Goal: Transaction & Acquisition: Purchase product/service

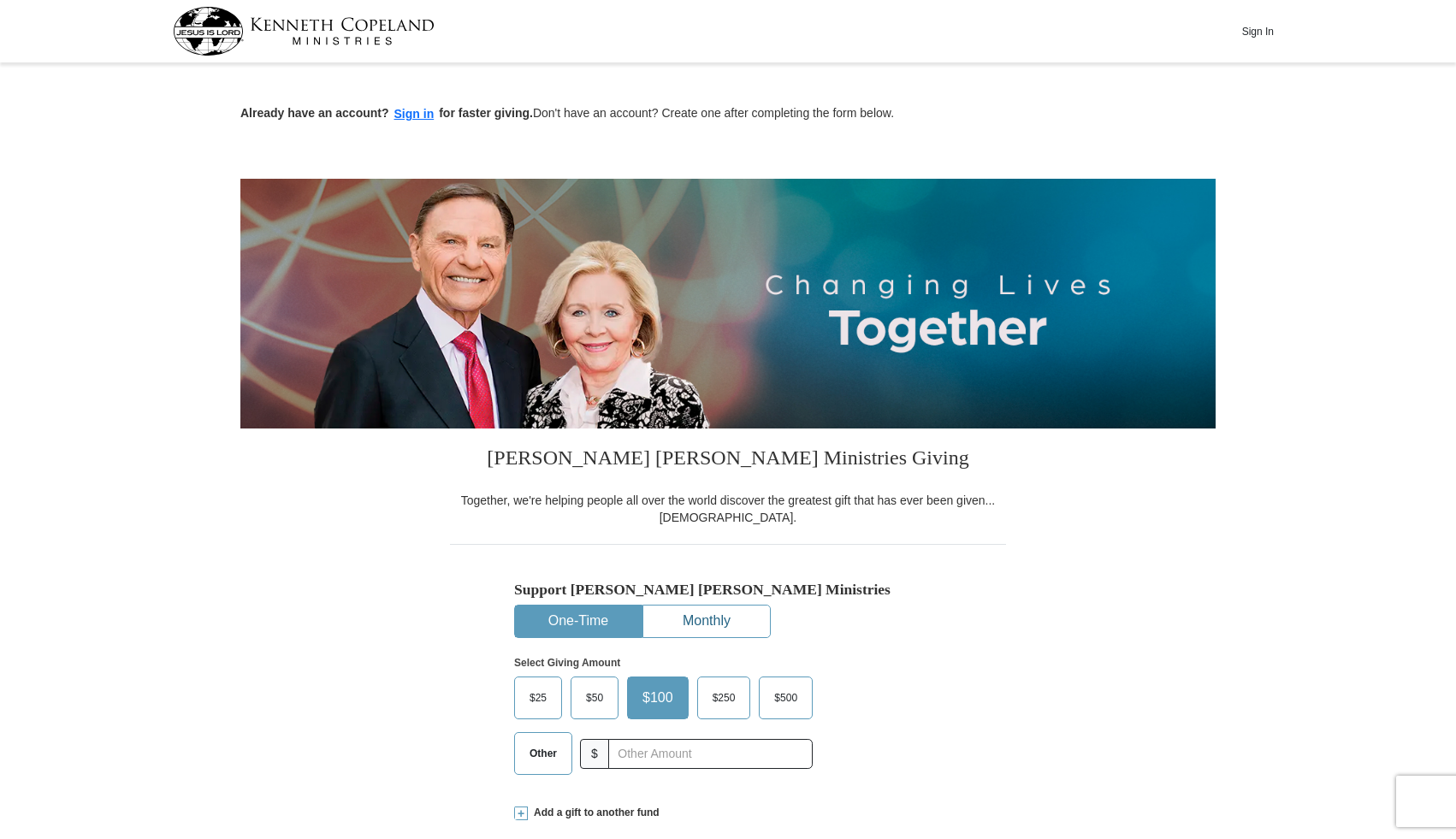
click at [702, 609] on button "Monthly" at bounding box center [707, 621] width 127 height 31
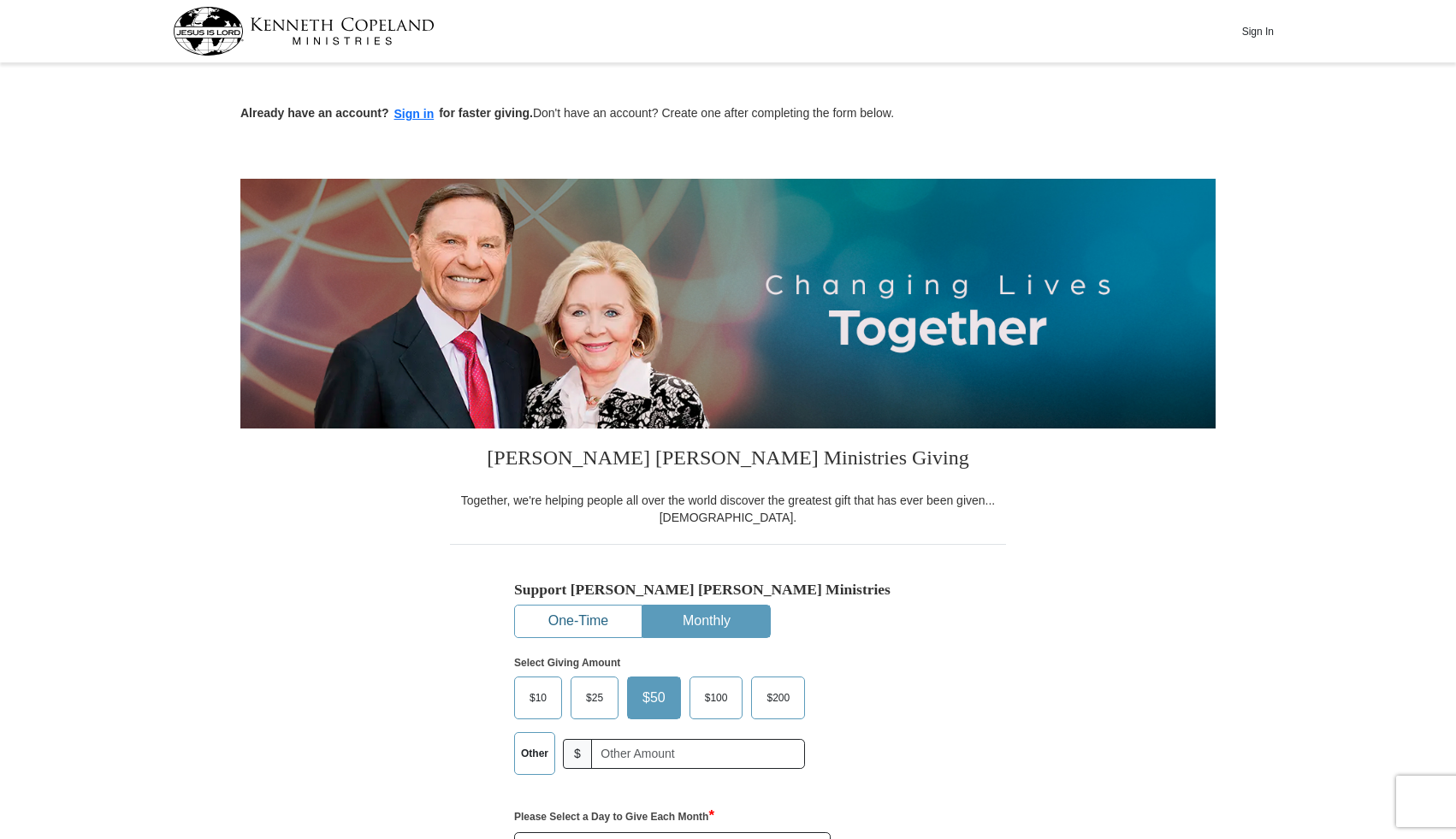
click at [586, 616] on button "One-Time" at bounding box center [578, 621] width 127 height 31
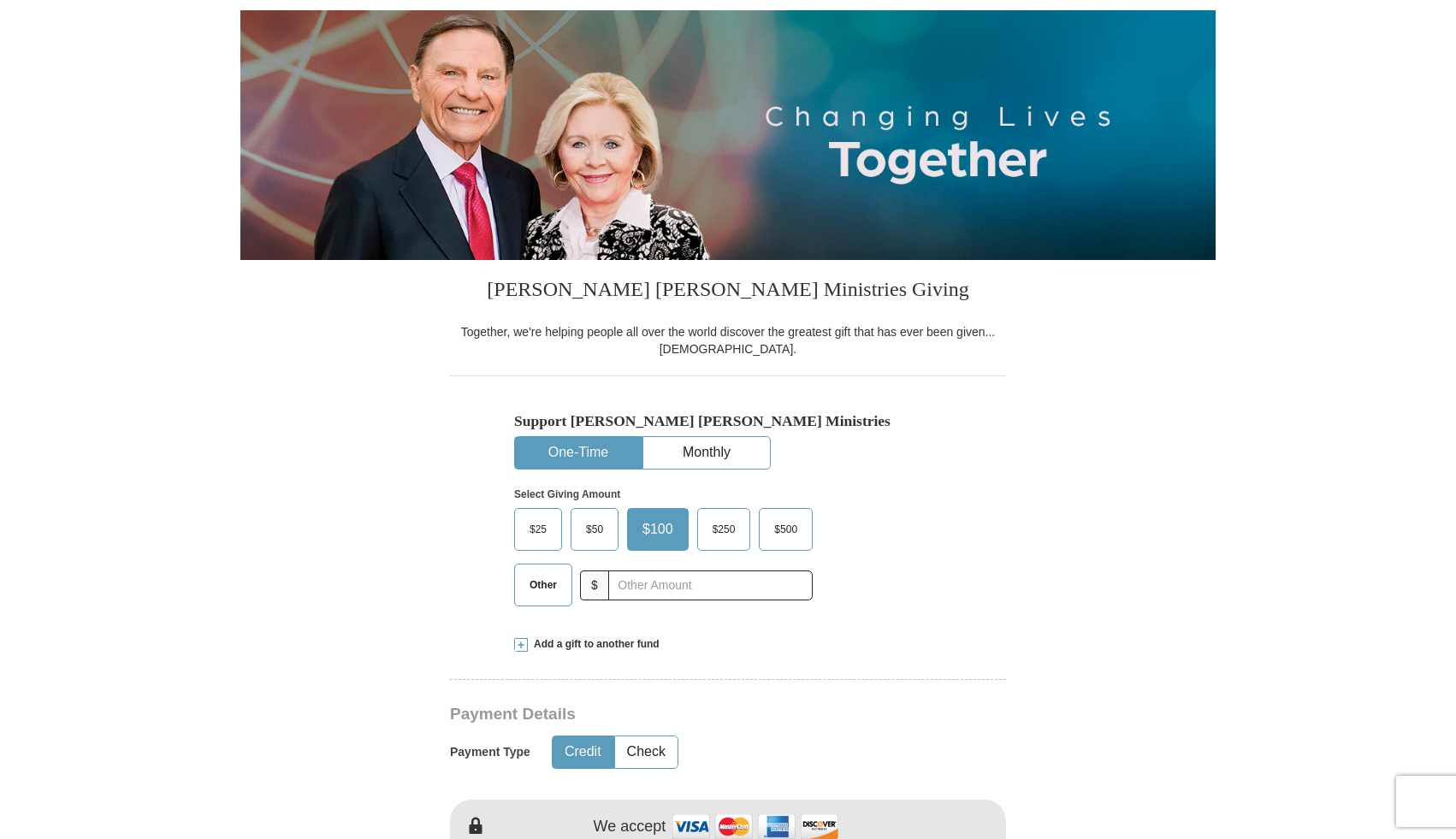
scroll to position [179, 0]
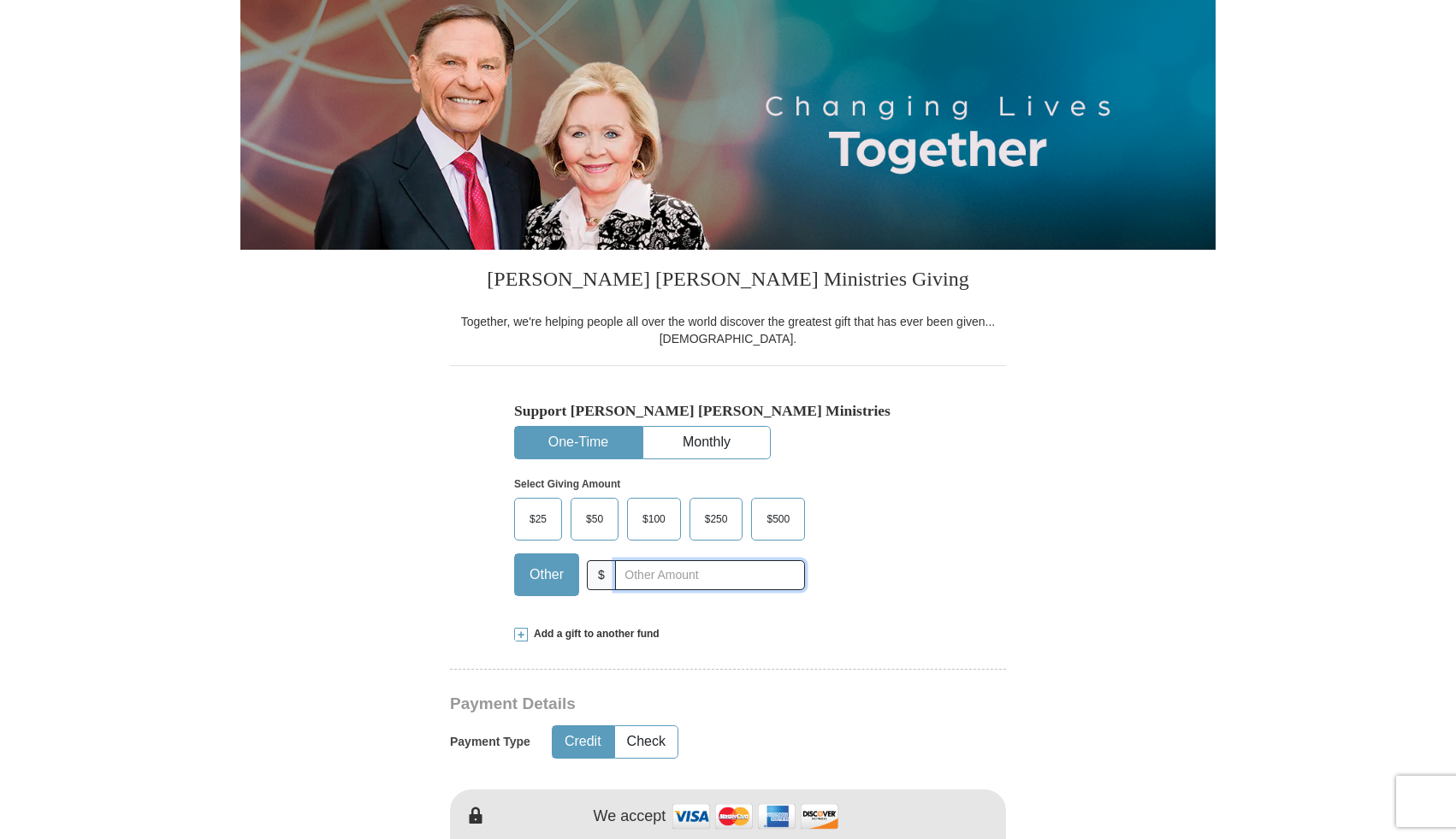
click at [664, 581] on input "text" at bounding box center [710, 575] width 190 height 30
type input "20.00"
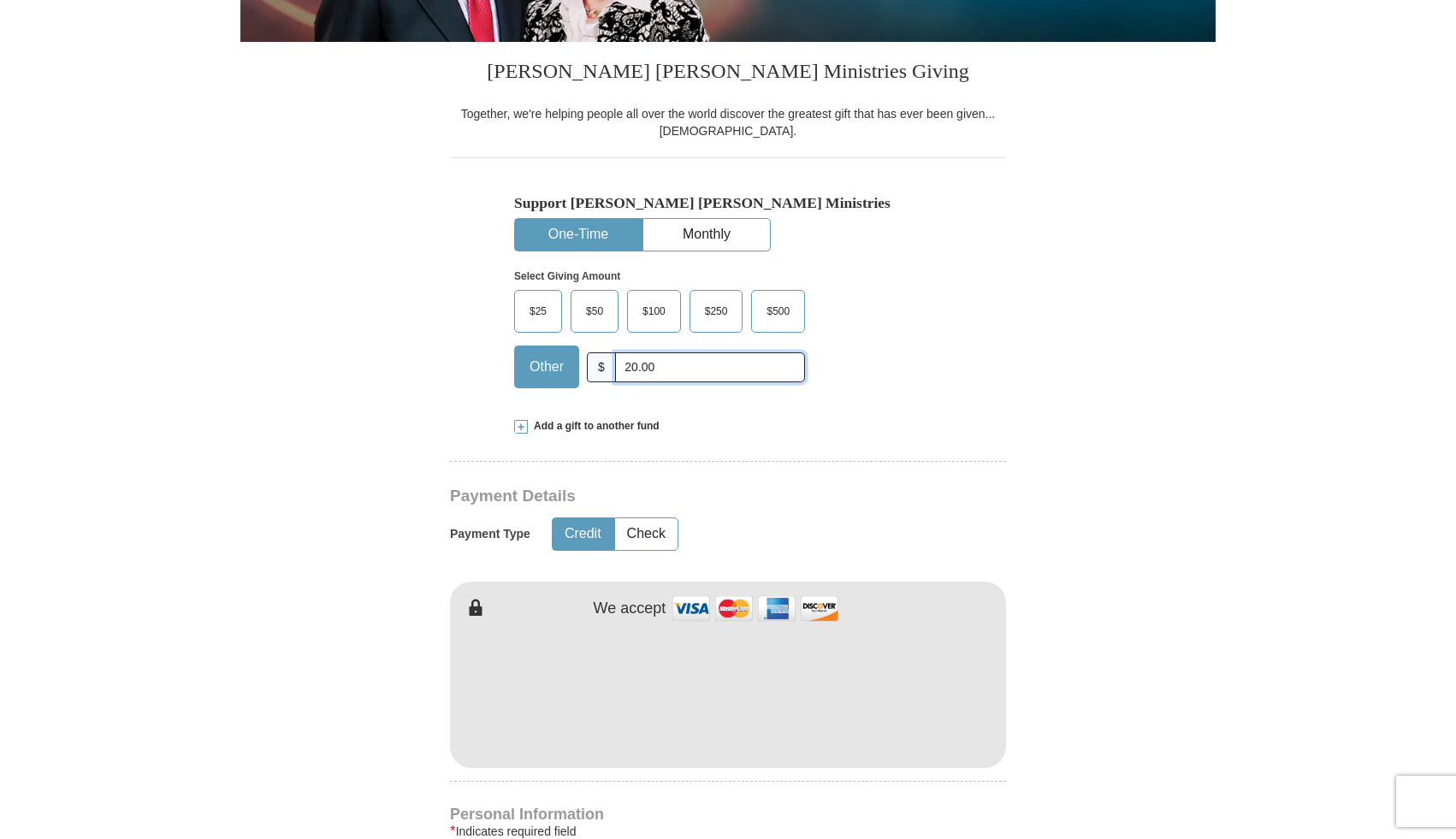
scroll to position [404, 0]
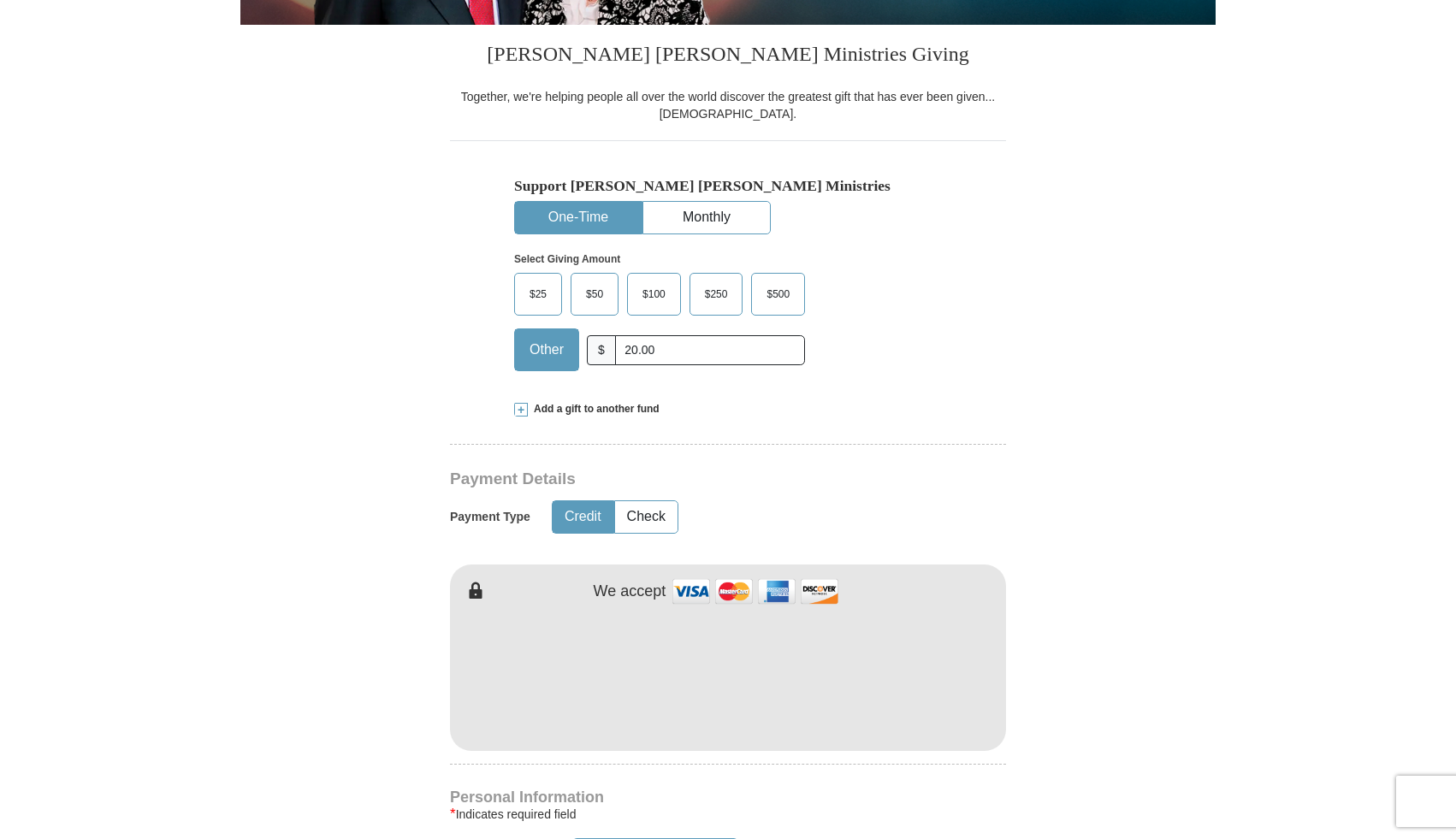
type input "[PERSON_NAME]"
type input "Woythal"
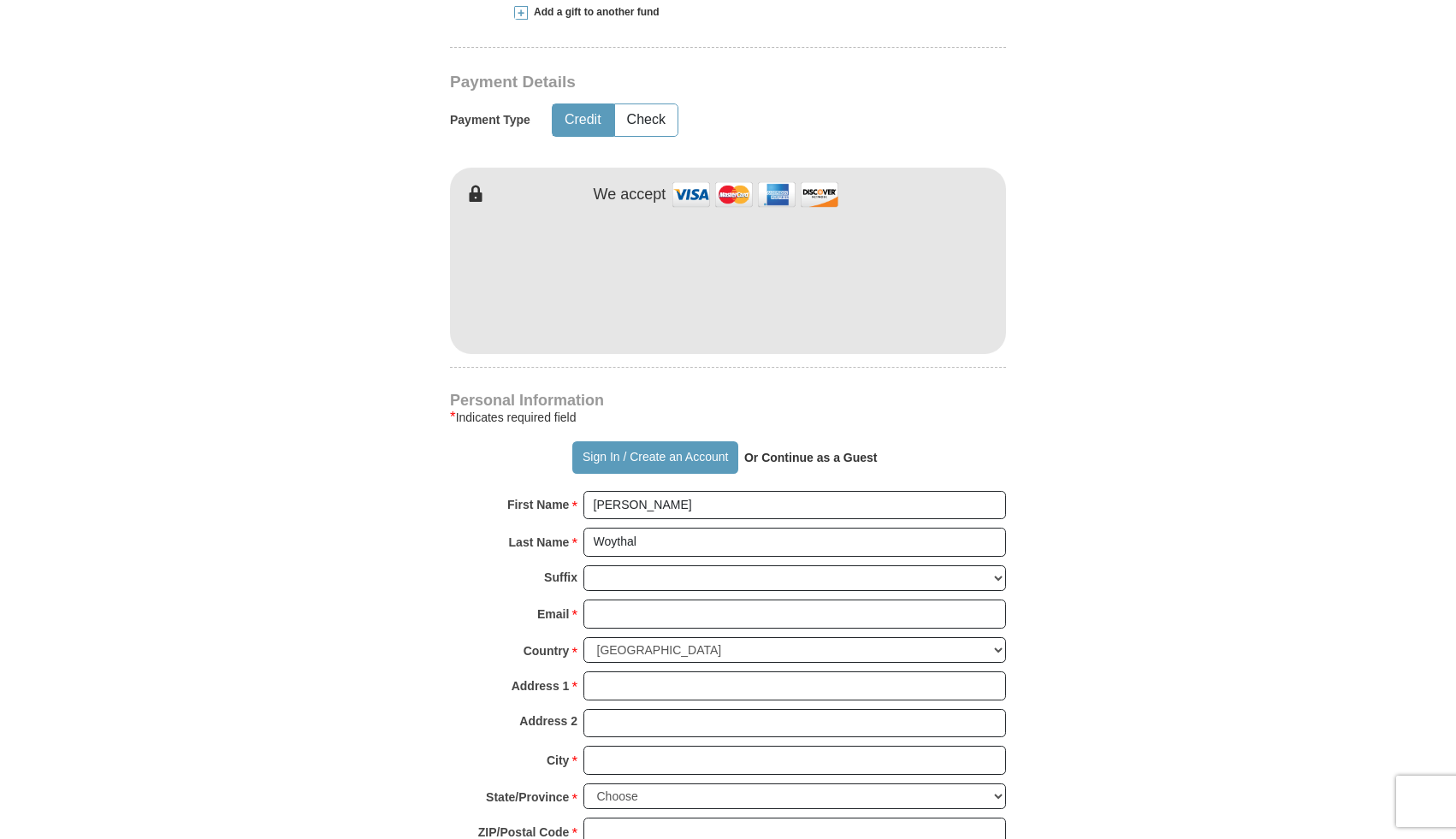
scroll to position [835, 0]
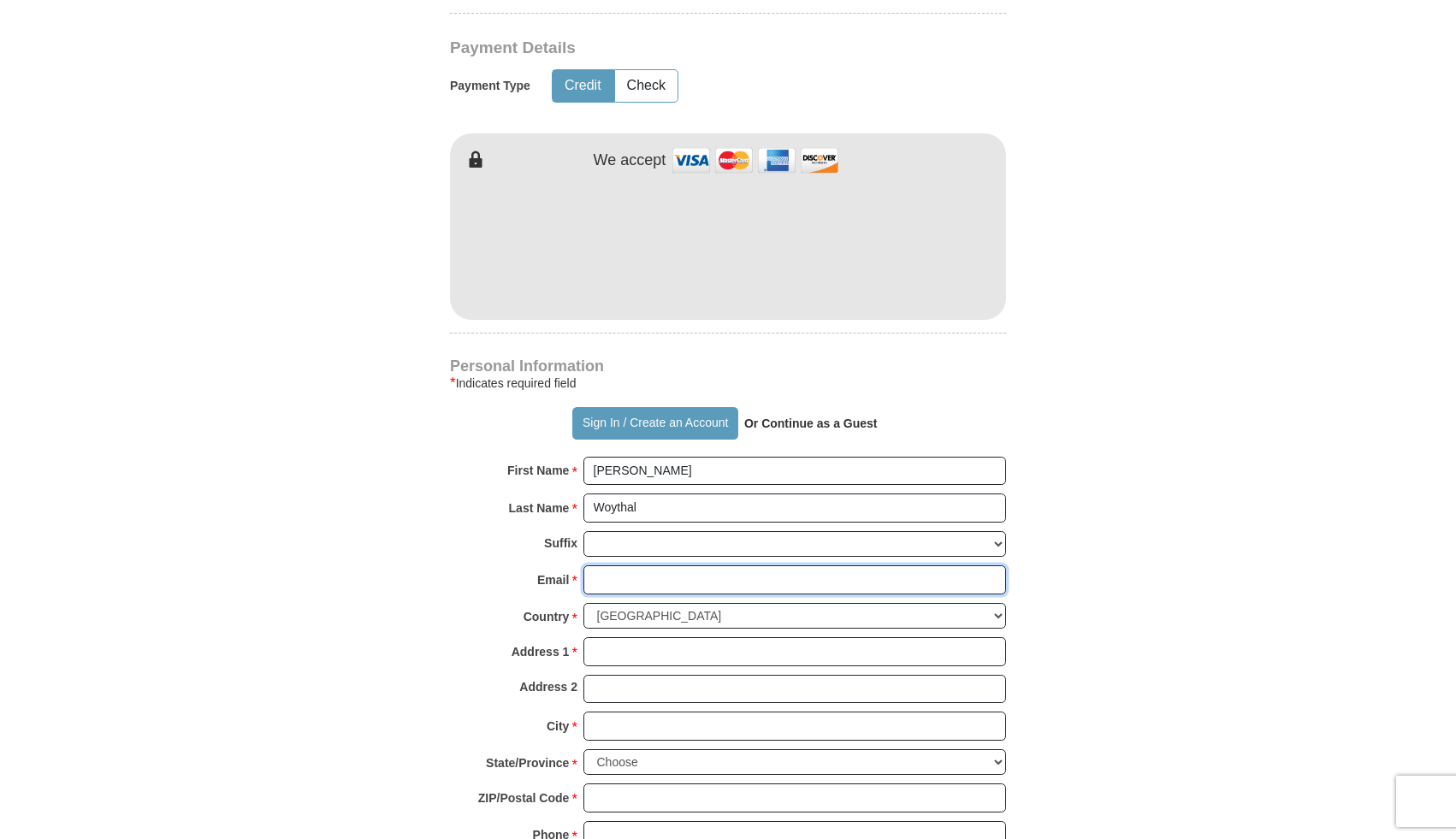
click at [597, 577] on input "Email *" at bounding box center [795, 580] width 423 height 29
type input "[EMAIL_ADDRESS][DOMAIN_NAME]"
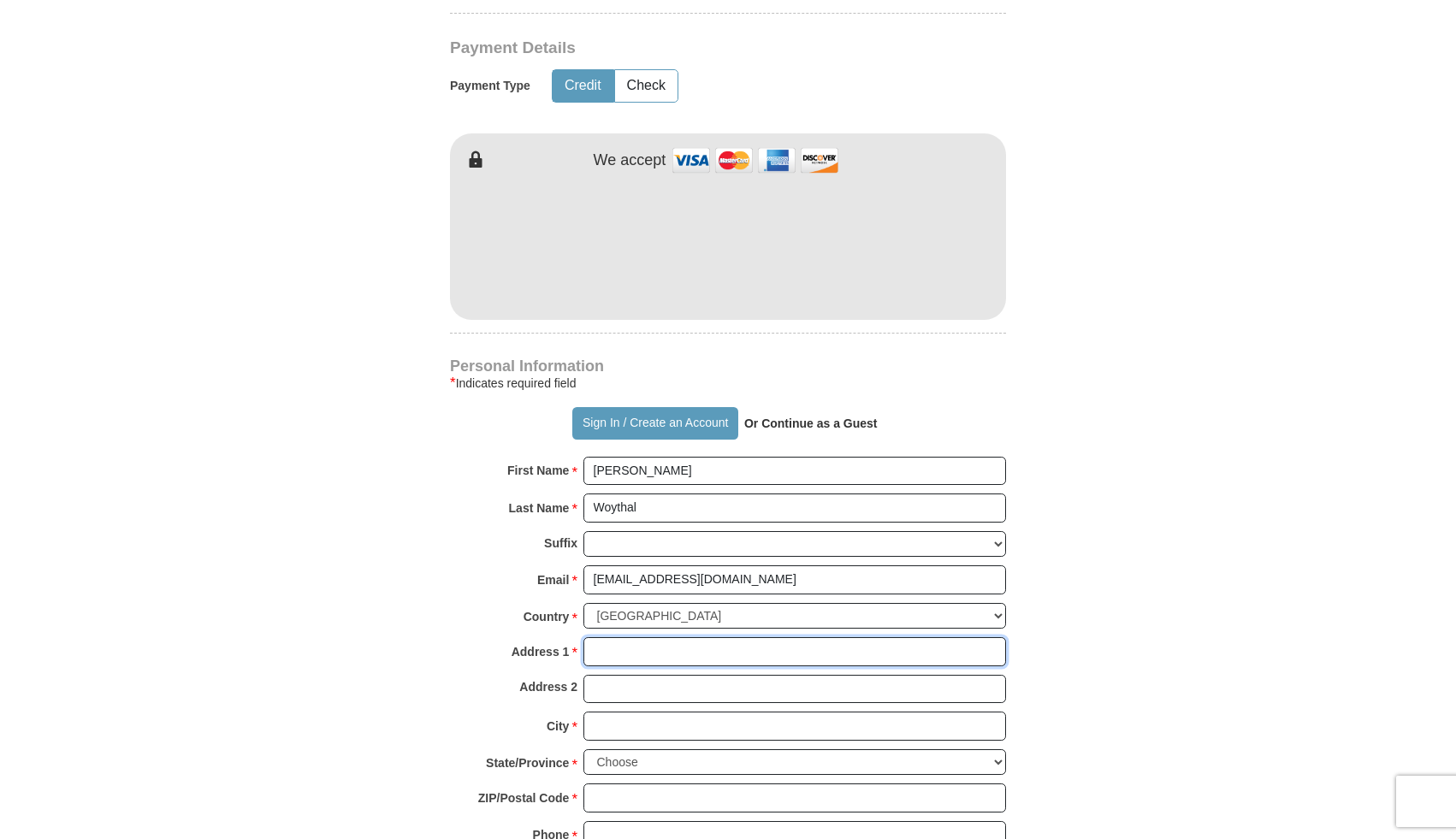
type input "[STREET_ADDRESS]"
type input "Apt. 2163"
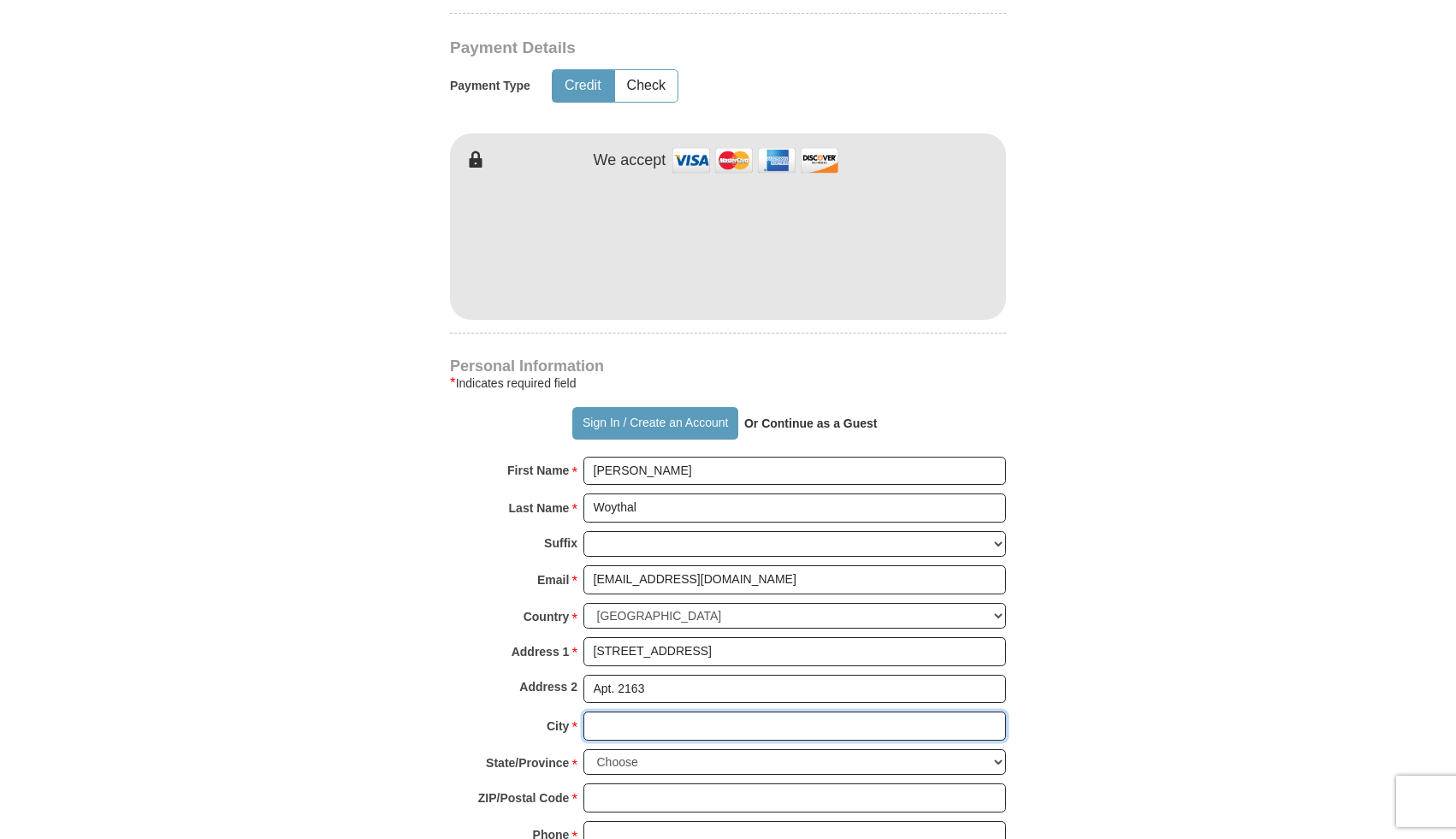
type input "[GEOGRAPHIC_DATA]"
select select "NV"
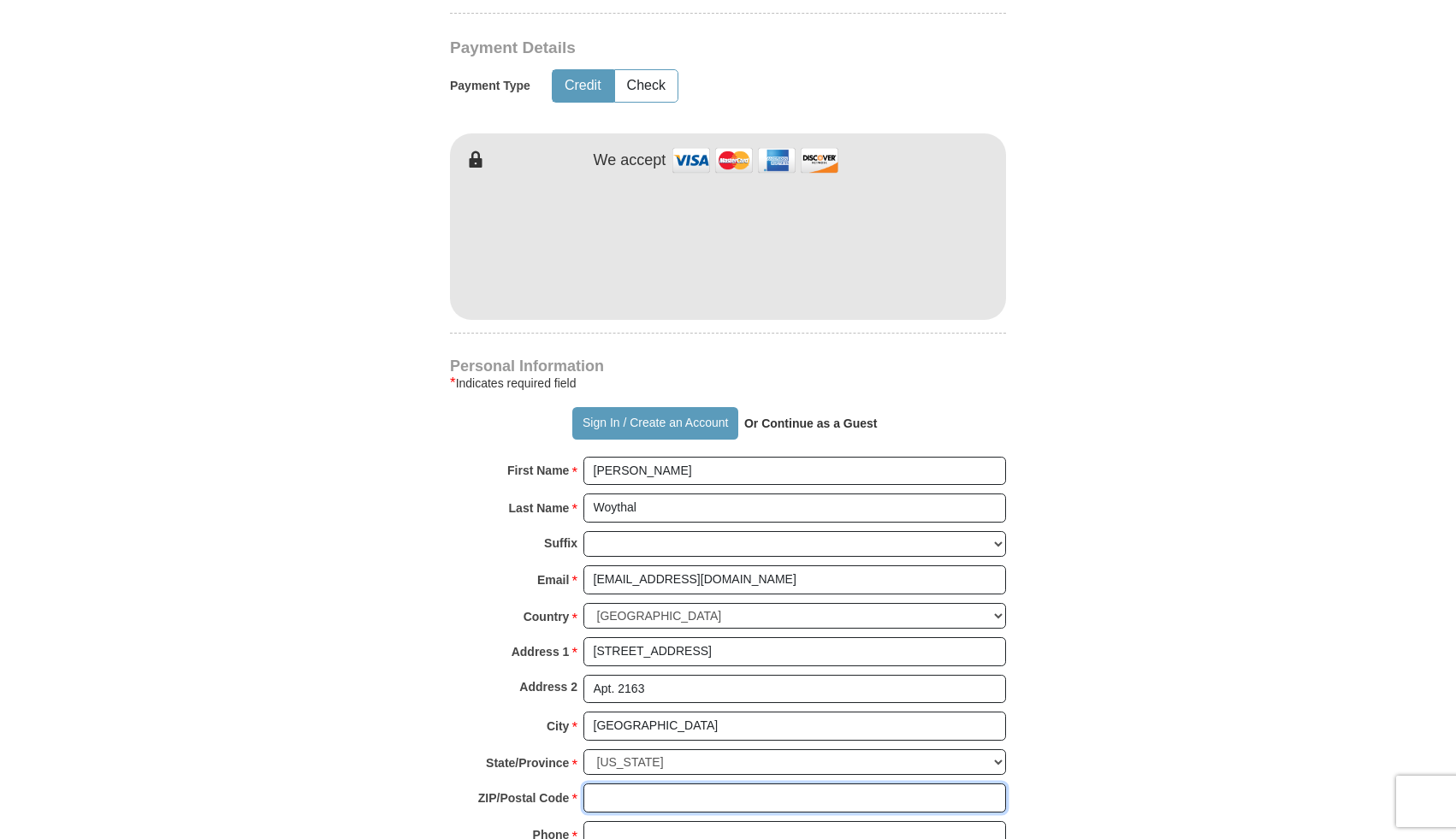
type input "89129"
type input "6415833700"
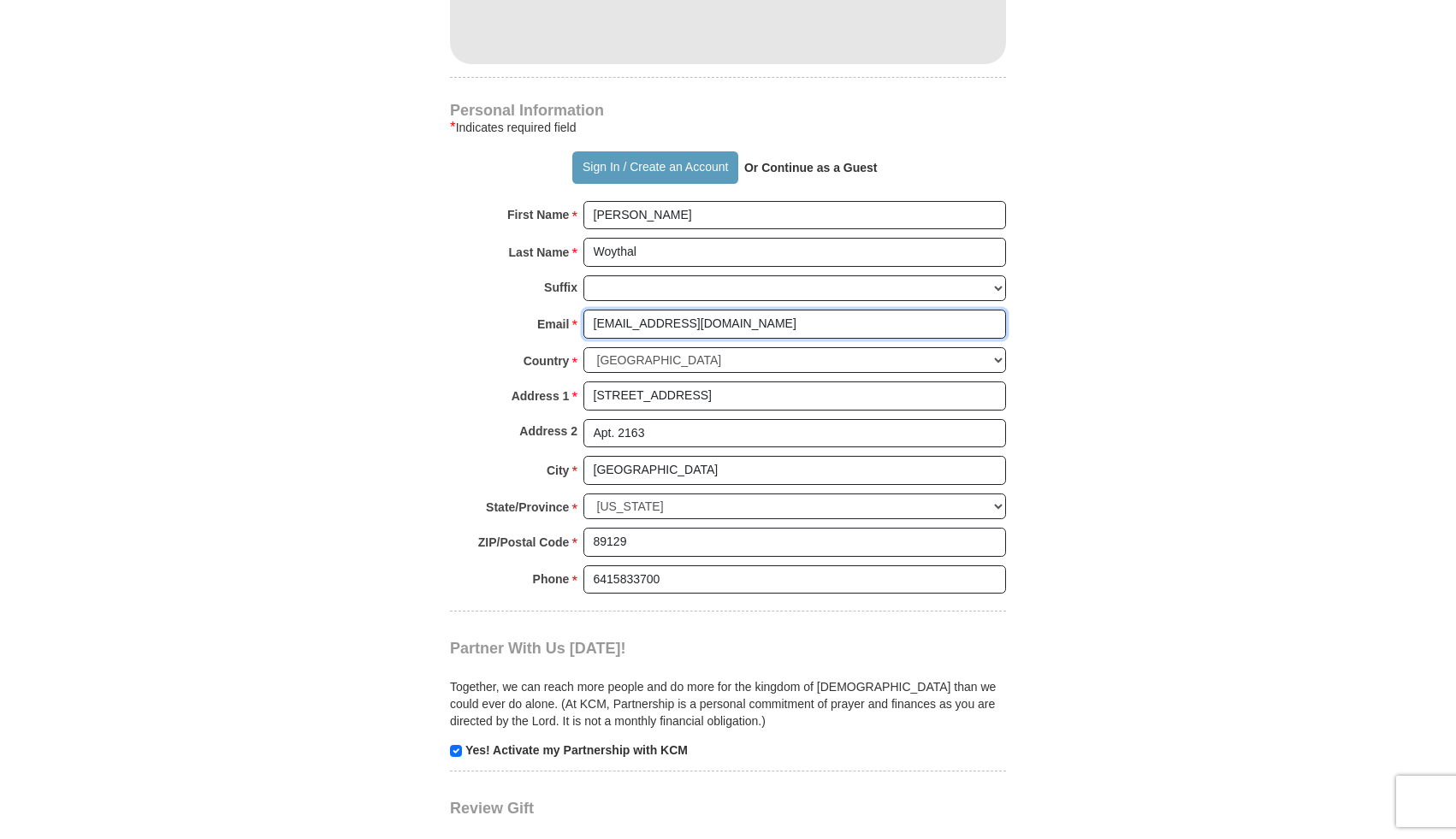
scroll to position [1381, 0]
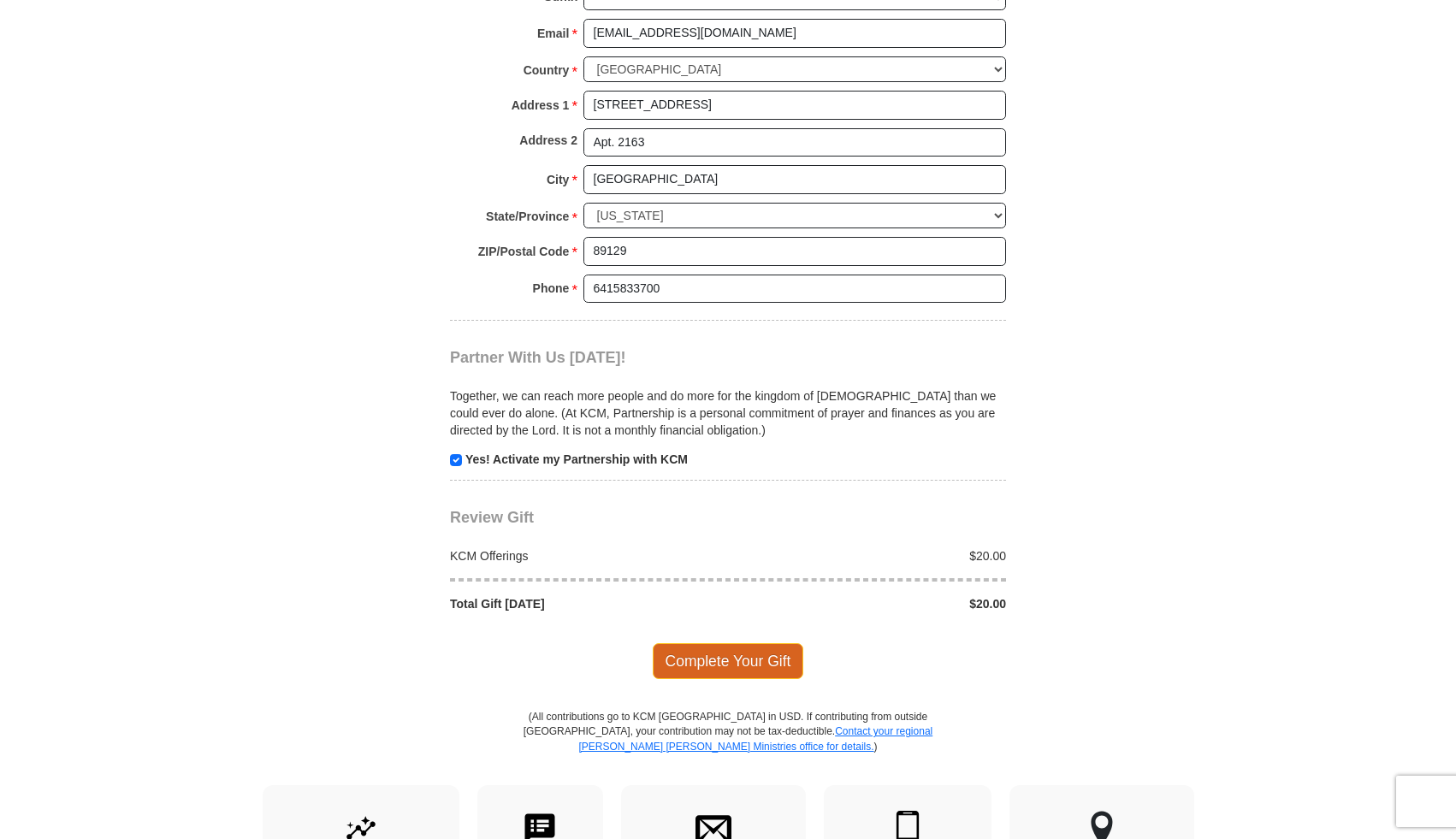
click at [759, 652] on span "Complete Your Gift" at bounding box center [728, 661] width 151 height 36
